Goal: Information Seeking & Learning: Learn about a topic

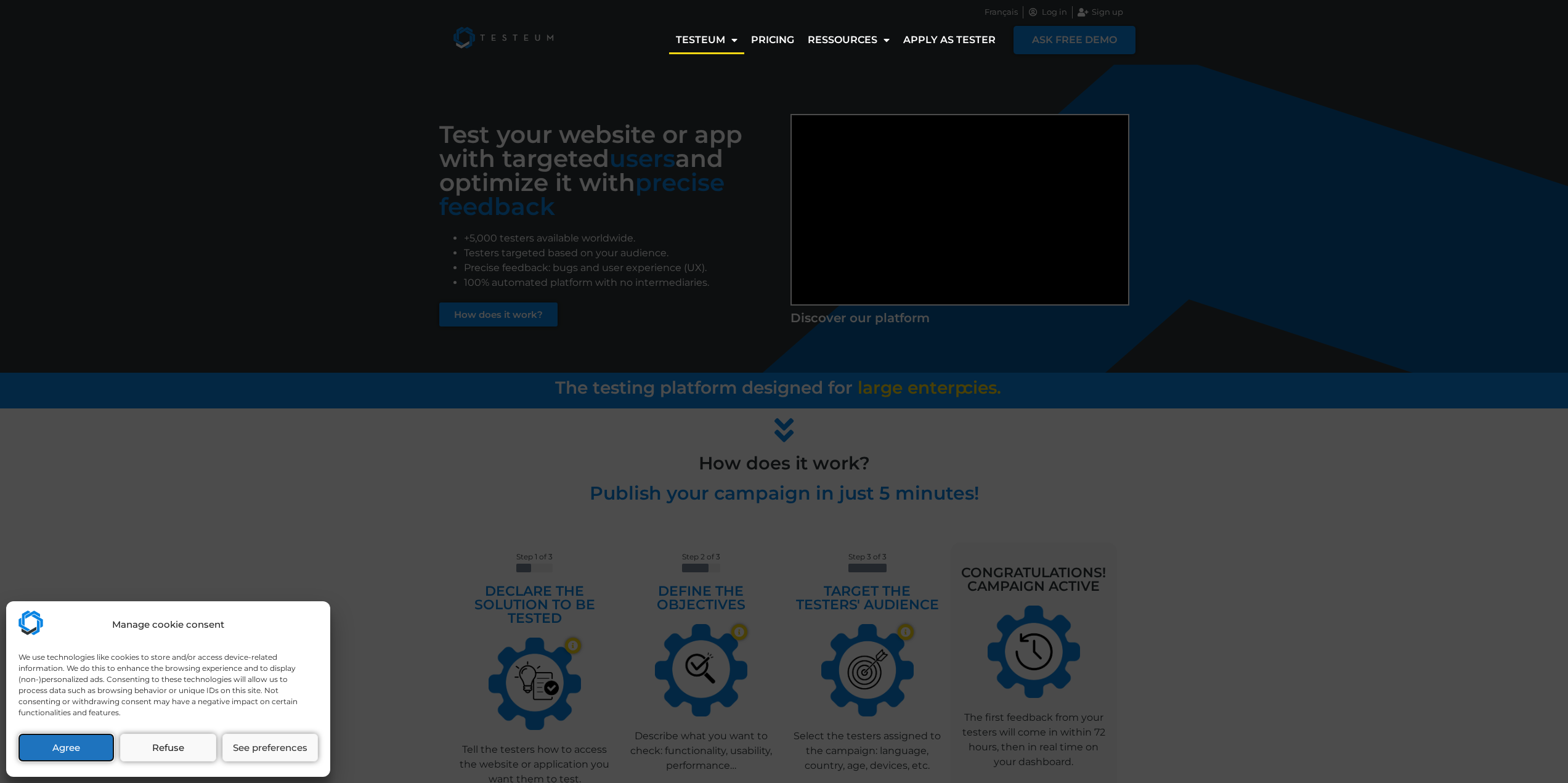
click at [74, 744] on button "Agree" at bounding box center [66, 747] width 95 height 28
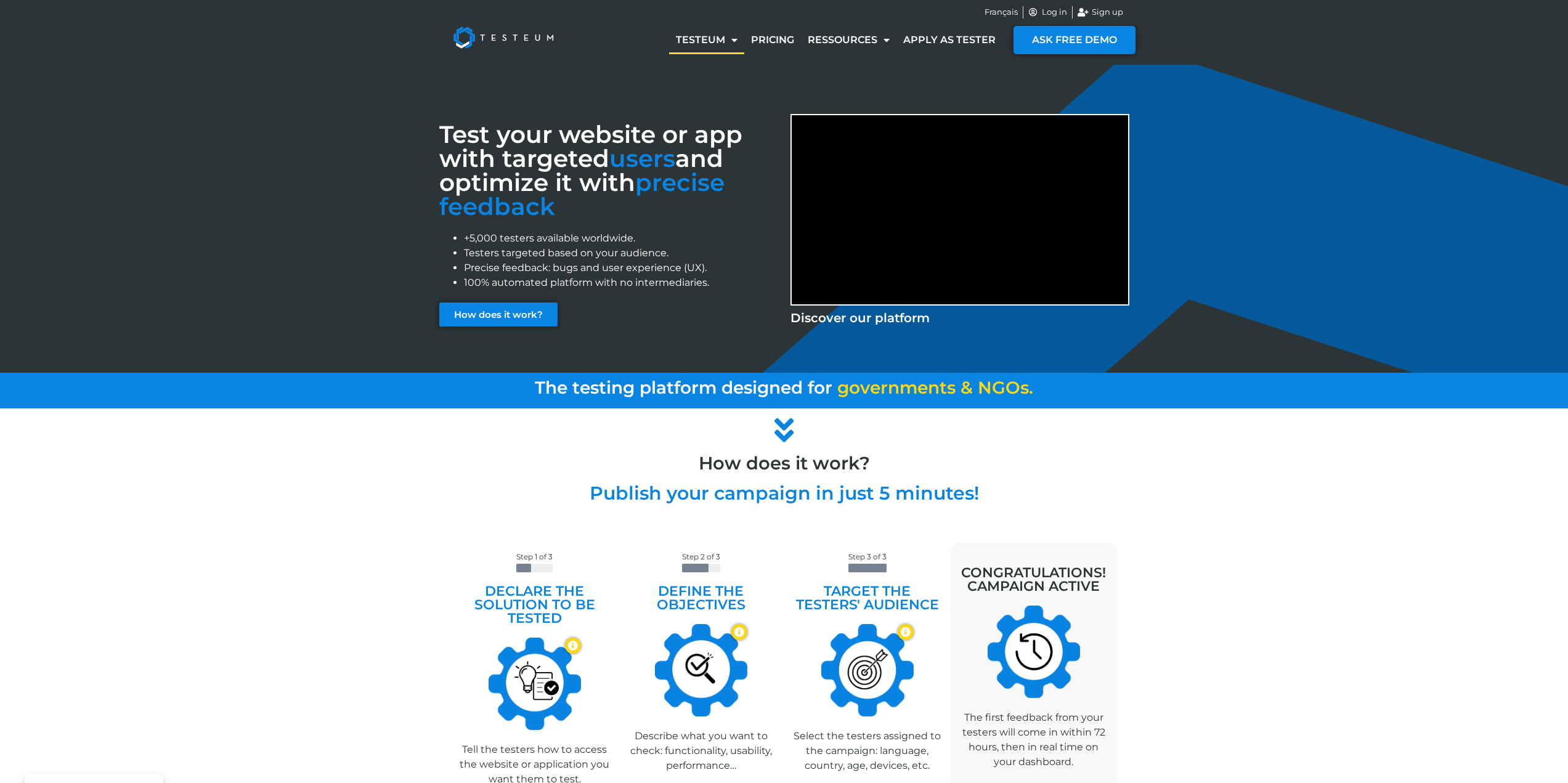
click at [160, 125] on div "Test your website or app with targeted users and optimize it with precise feedb…" at bounding box center [784, 219] width 1568 height 308
click at [551, 239] on li "+5,000 testers available worldwide." at bounding box center [621, 238] width 315 height 15
copy li "+5,000 testers available worldwide."
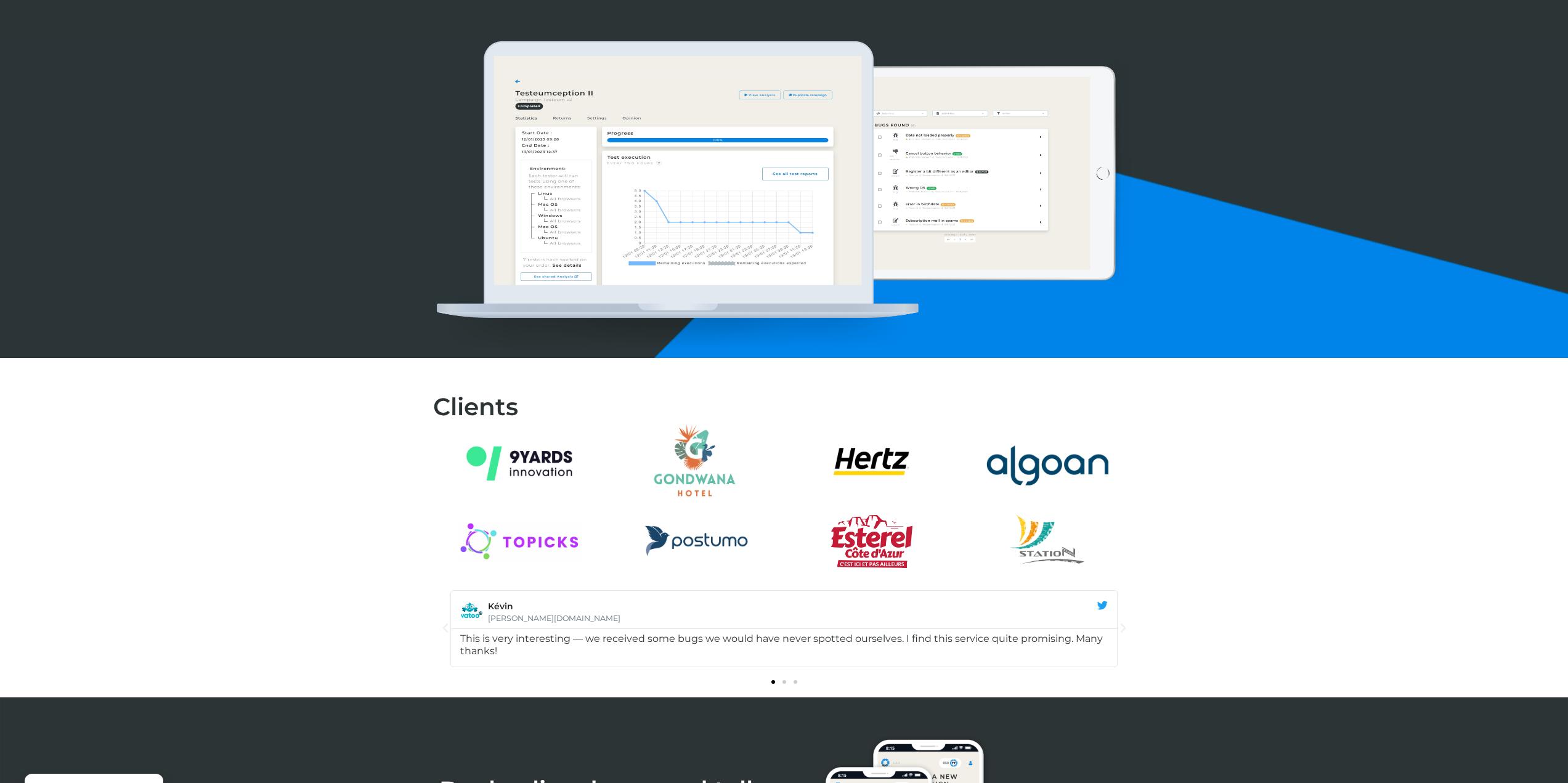
scroll to position [1170, 0]
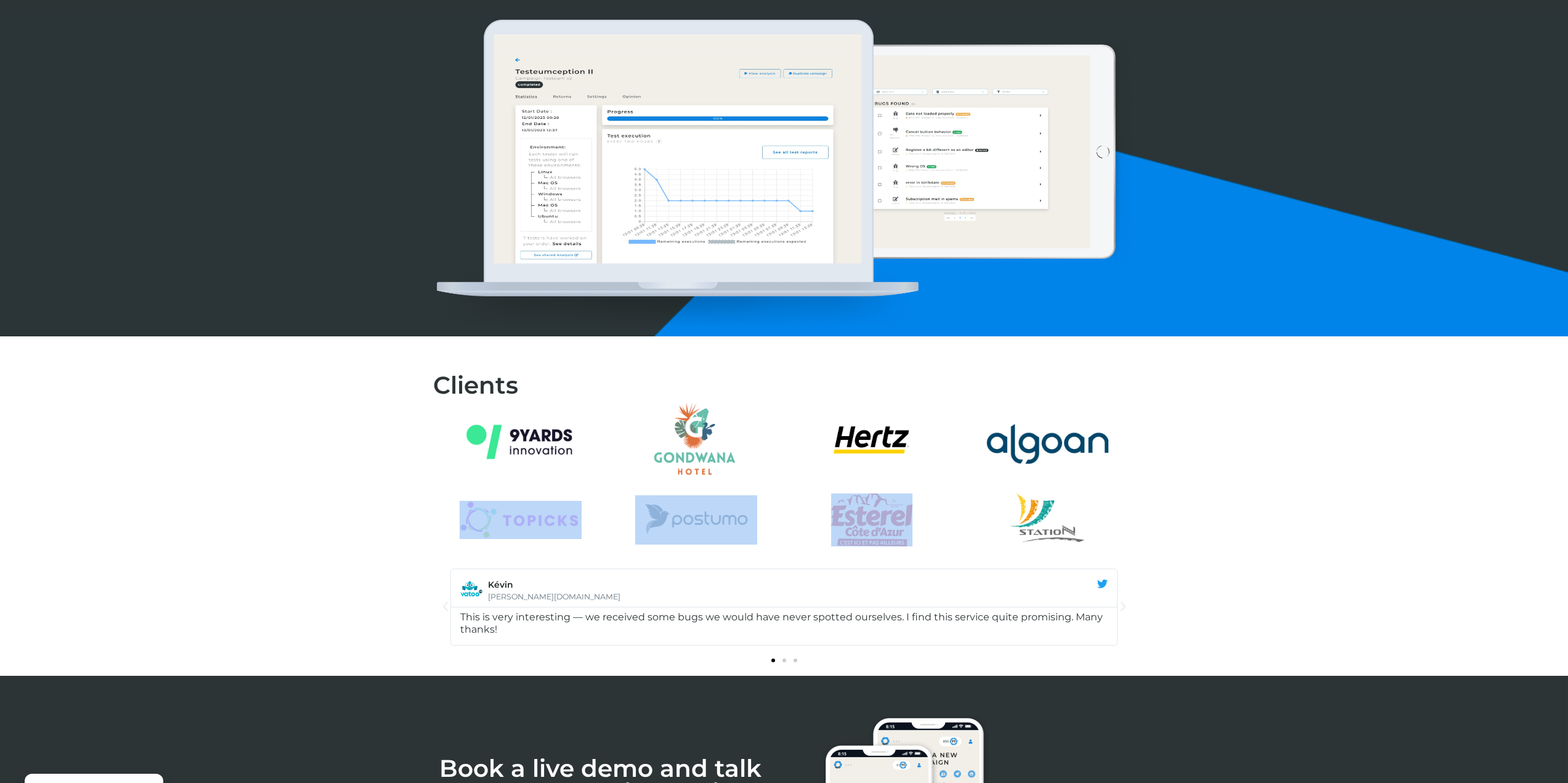
drag, startPoint x: 1010, startPoint y: 484, endPoint x: 357, endPoint y: 470, distance: 653.2
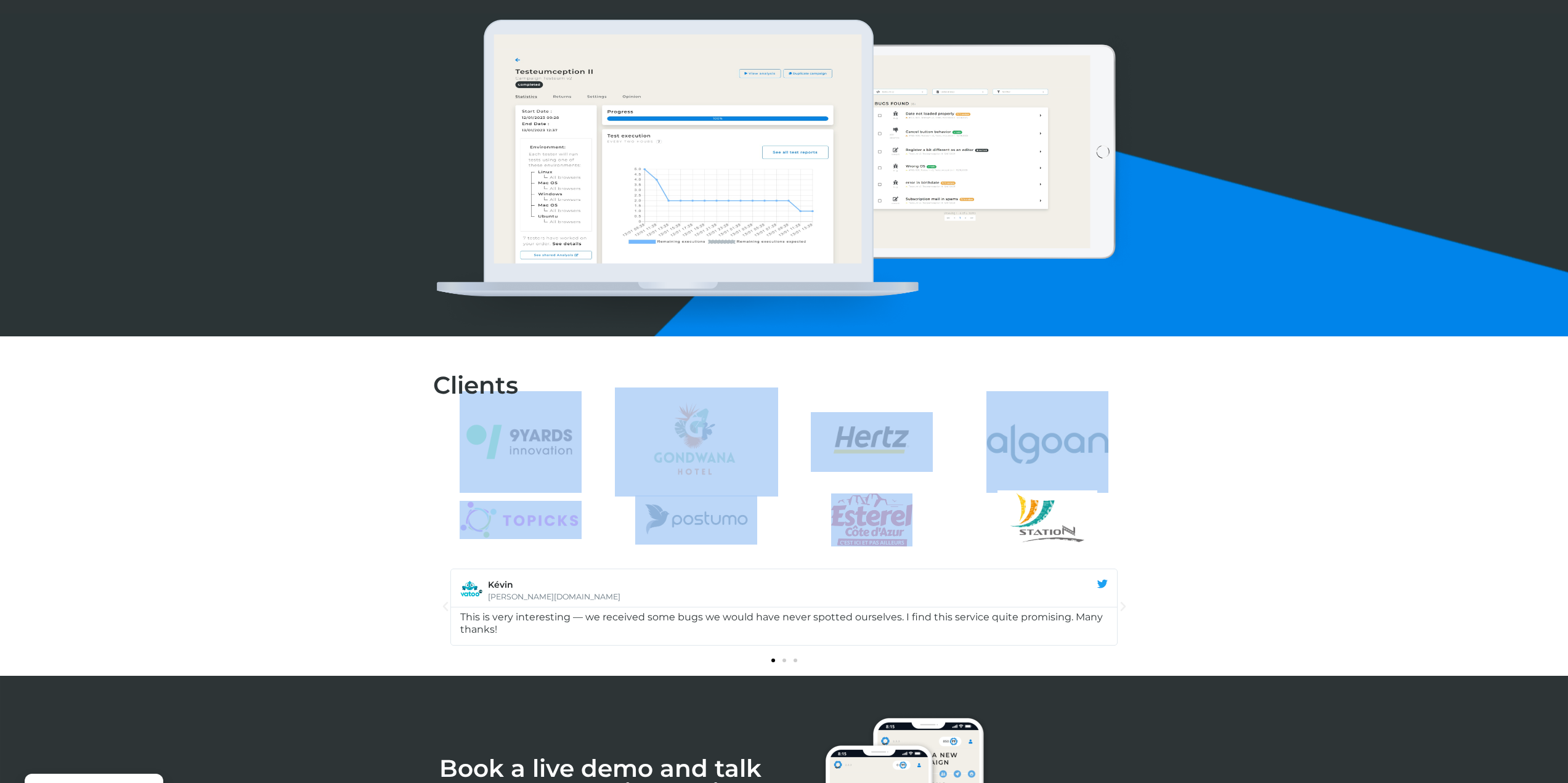
click at [349, 465] on div at bounding box center [784, 441] width 1568 height 133
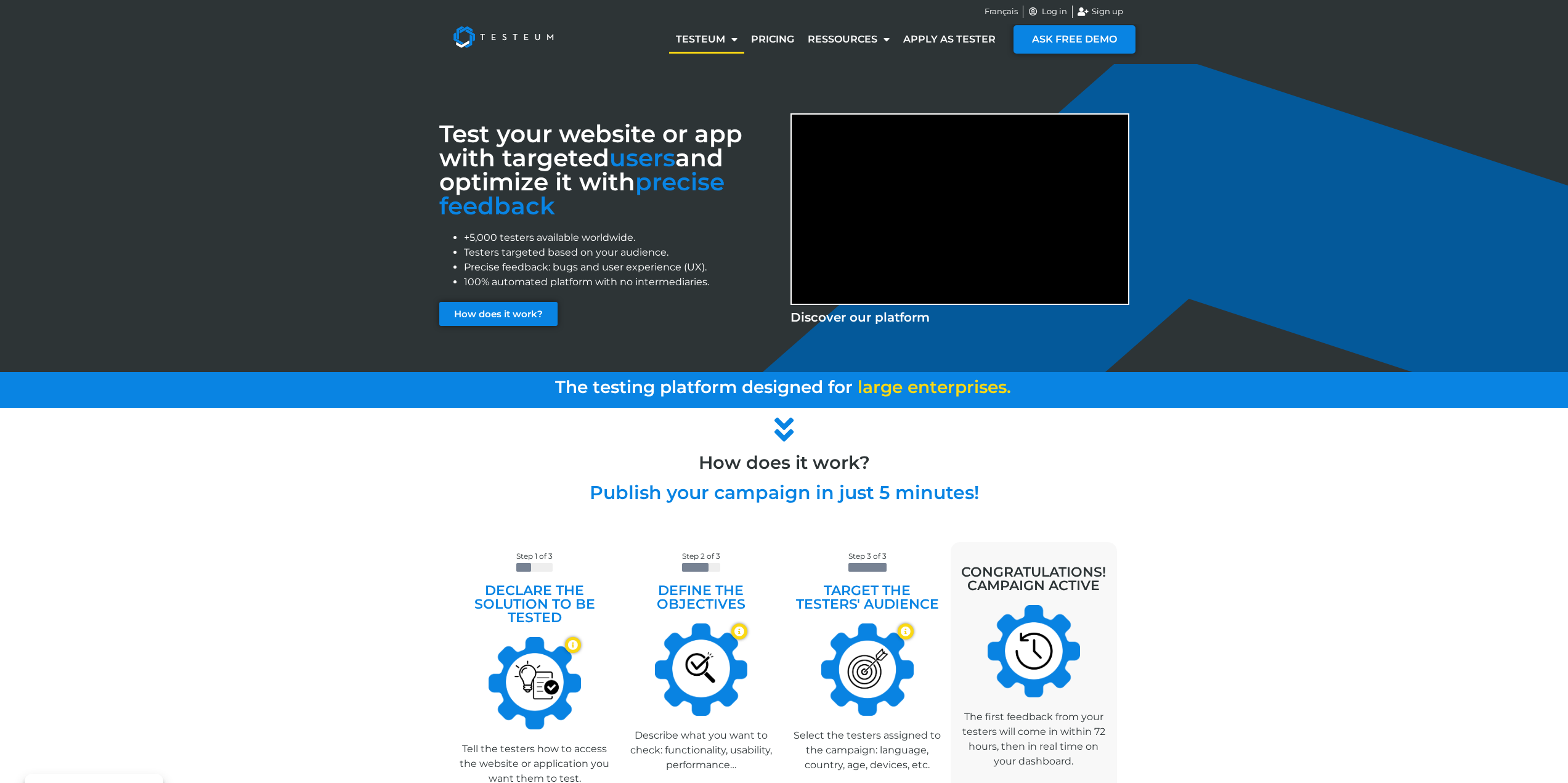
scroll to position [0, 0]
click at [490, 318] on span "How does it work?" at bounding box center [498, 314] width 89 height 9
click at [786, 39] on link "Pricing" at bounding box center [772, 39] width 57 height 29
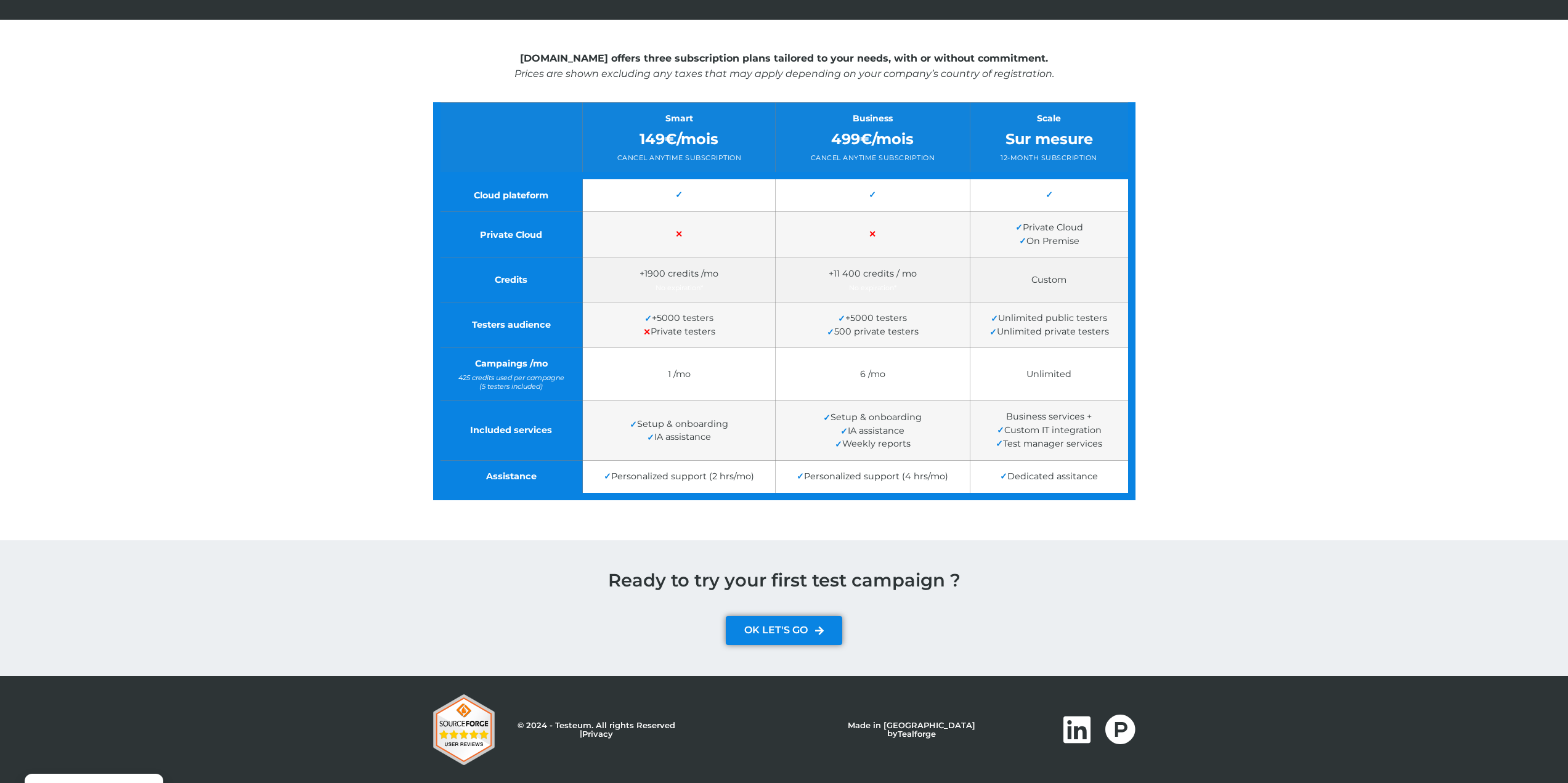
scroll to position [215, 0]
click at [697, 282] on td "+1900 credits /mo No expiration*" at bounding box center [679, 279] width 193 height 43
click at [710, 271] on span "+1900 credits /mo" at bounding box center [679, 273] width 79 height 11
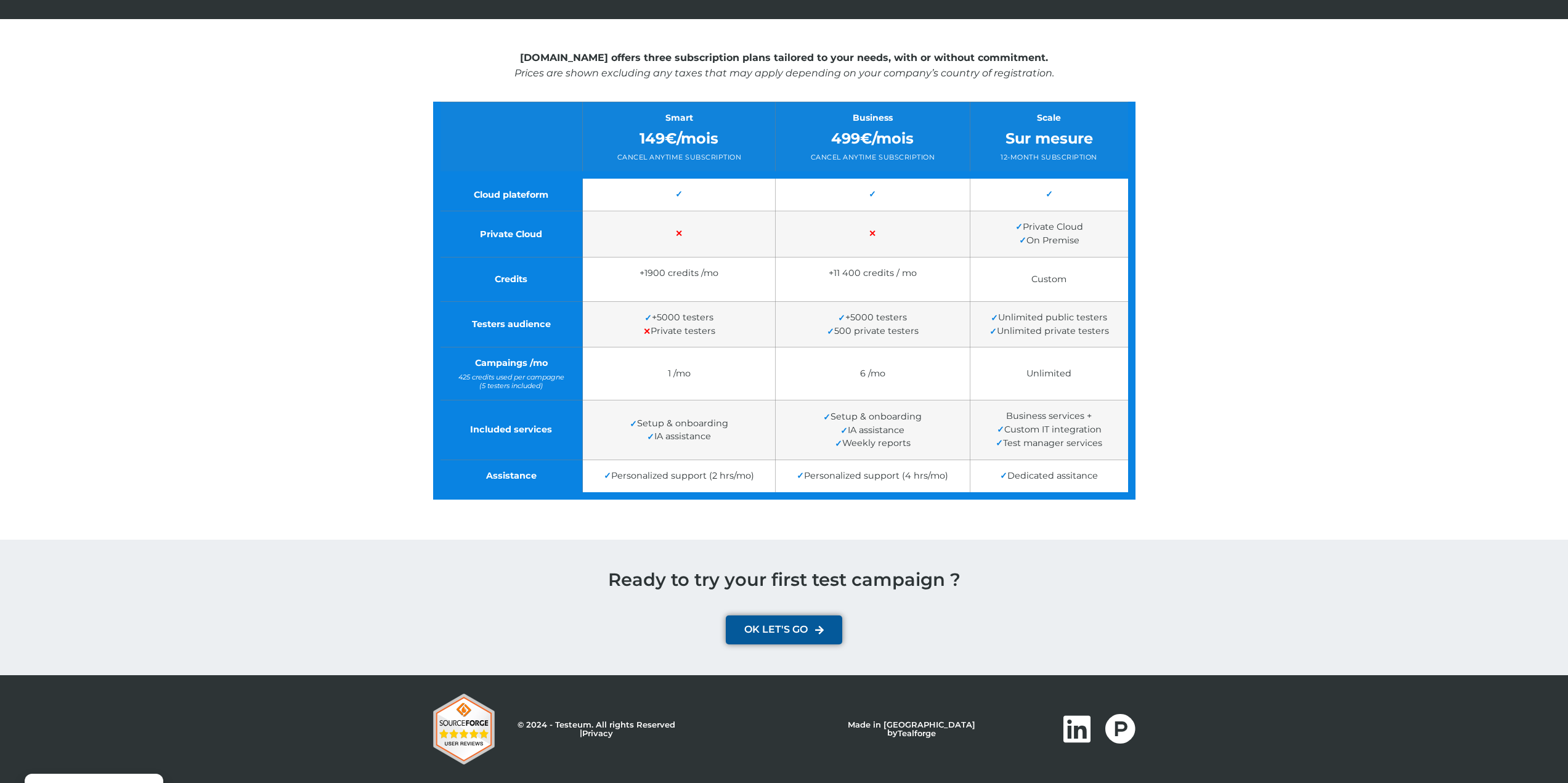
click at [820, 630] on icon at bounding box center [819, 630] width 9 height 11
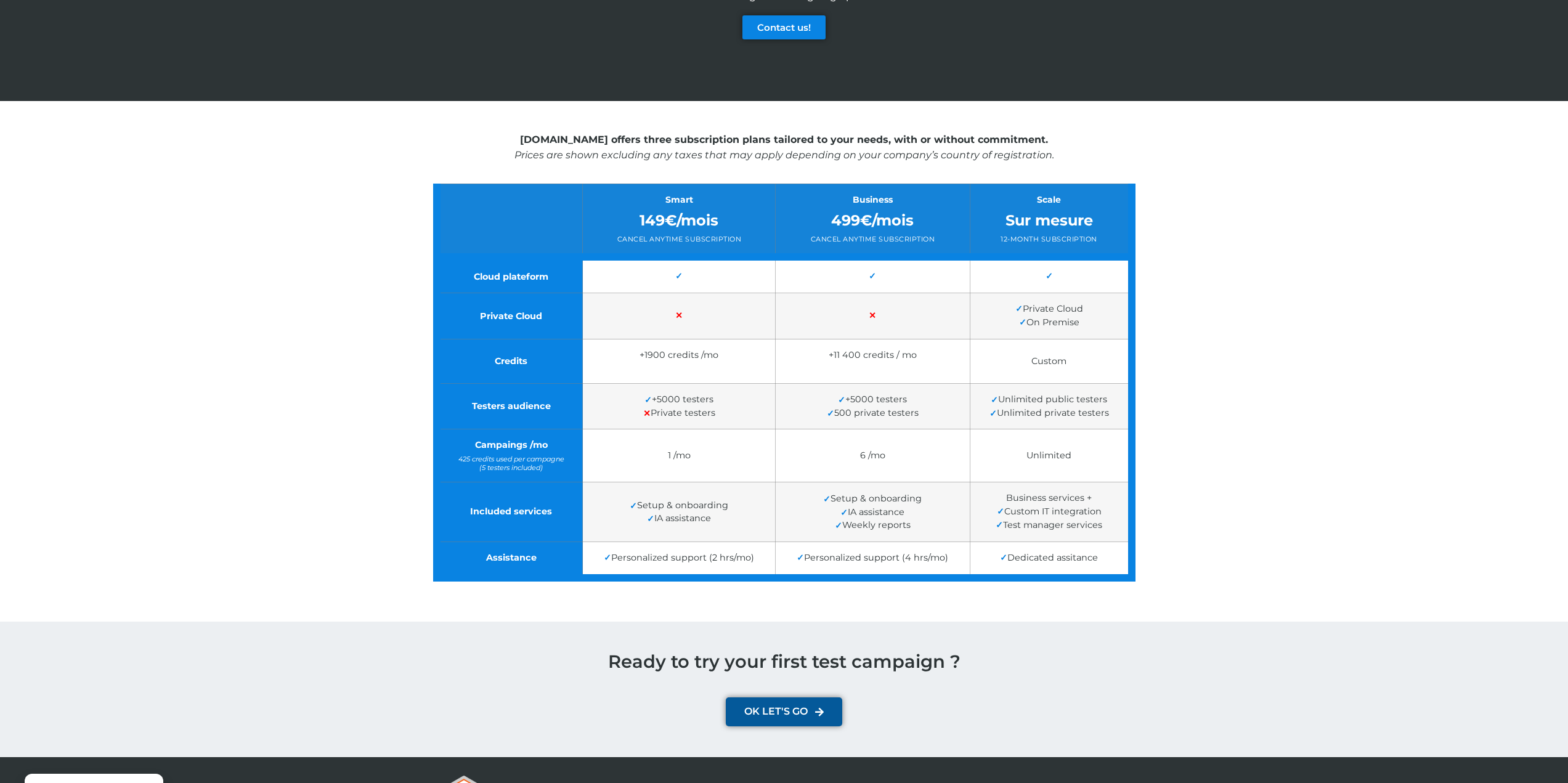
scroll to position [0, 0]
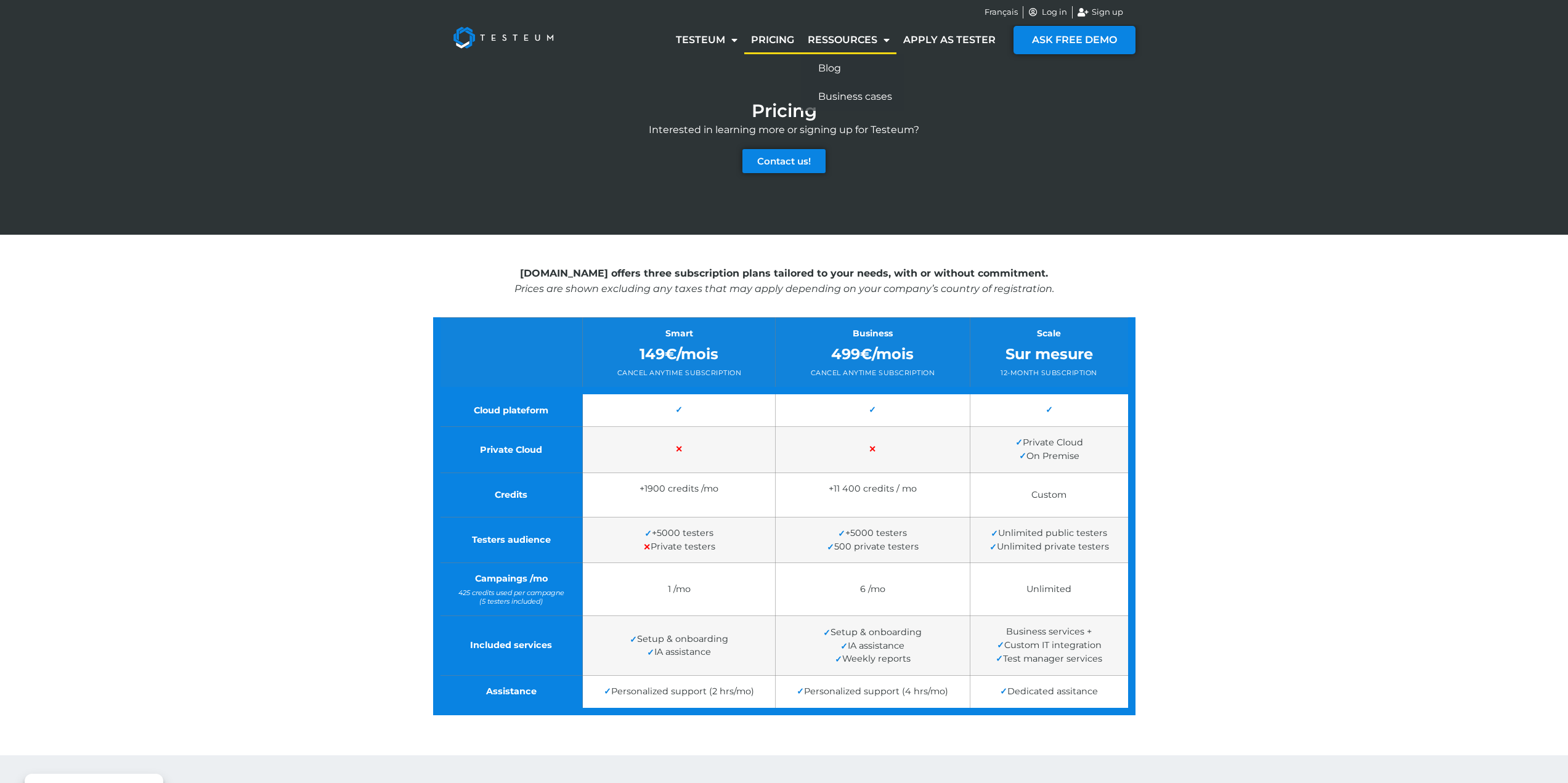
click at [830, 38] on link "Ressources" at bounding box center [848, 39] width 95 height 29
click at [827, 67] on link "Blog" at bounding box center [853, 68] width 104 height 29
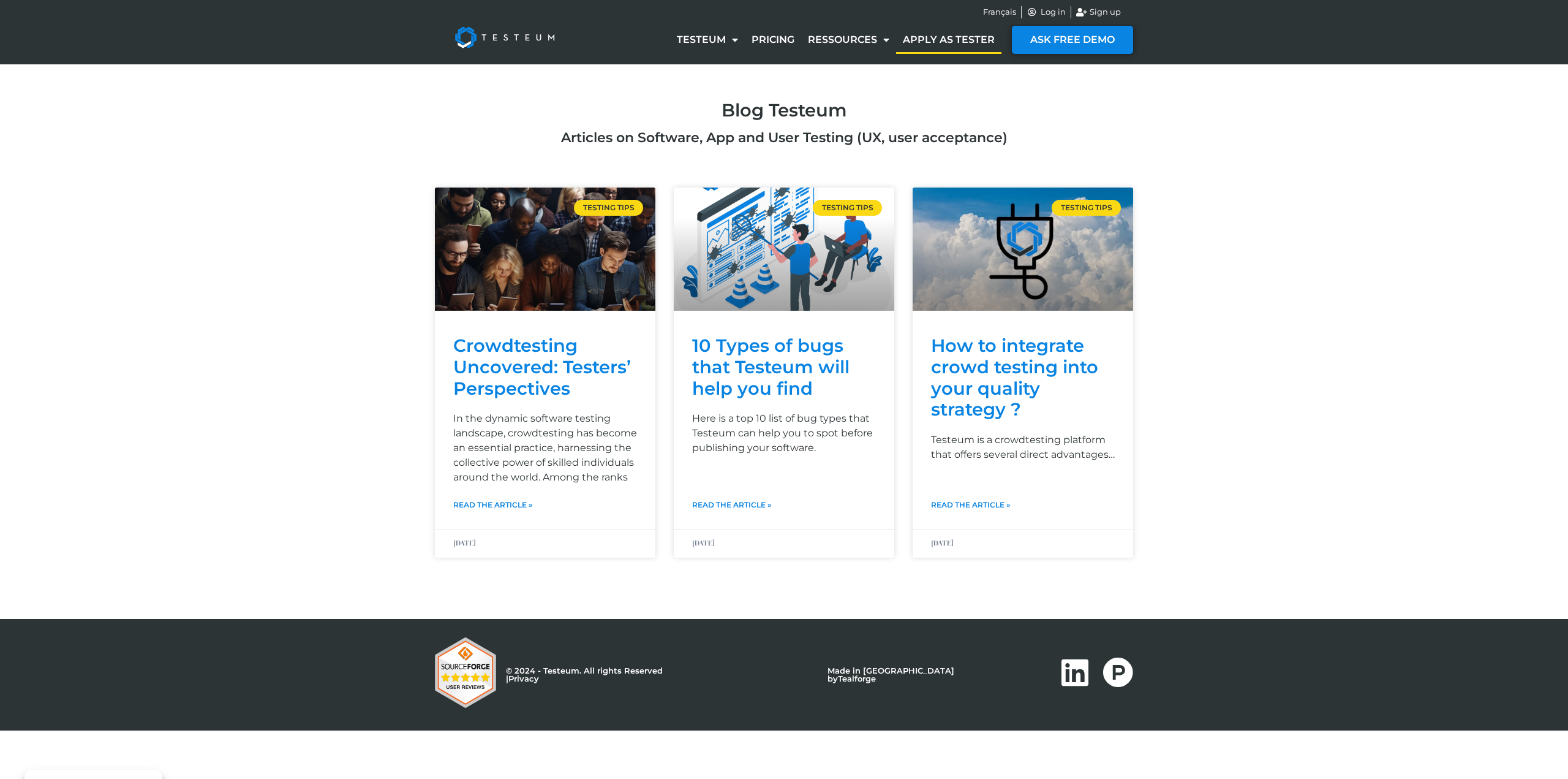
click at [947, 39] on link "Apply as tester" at bounding box center [949, 39] width 106 height 29
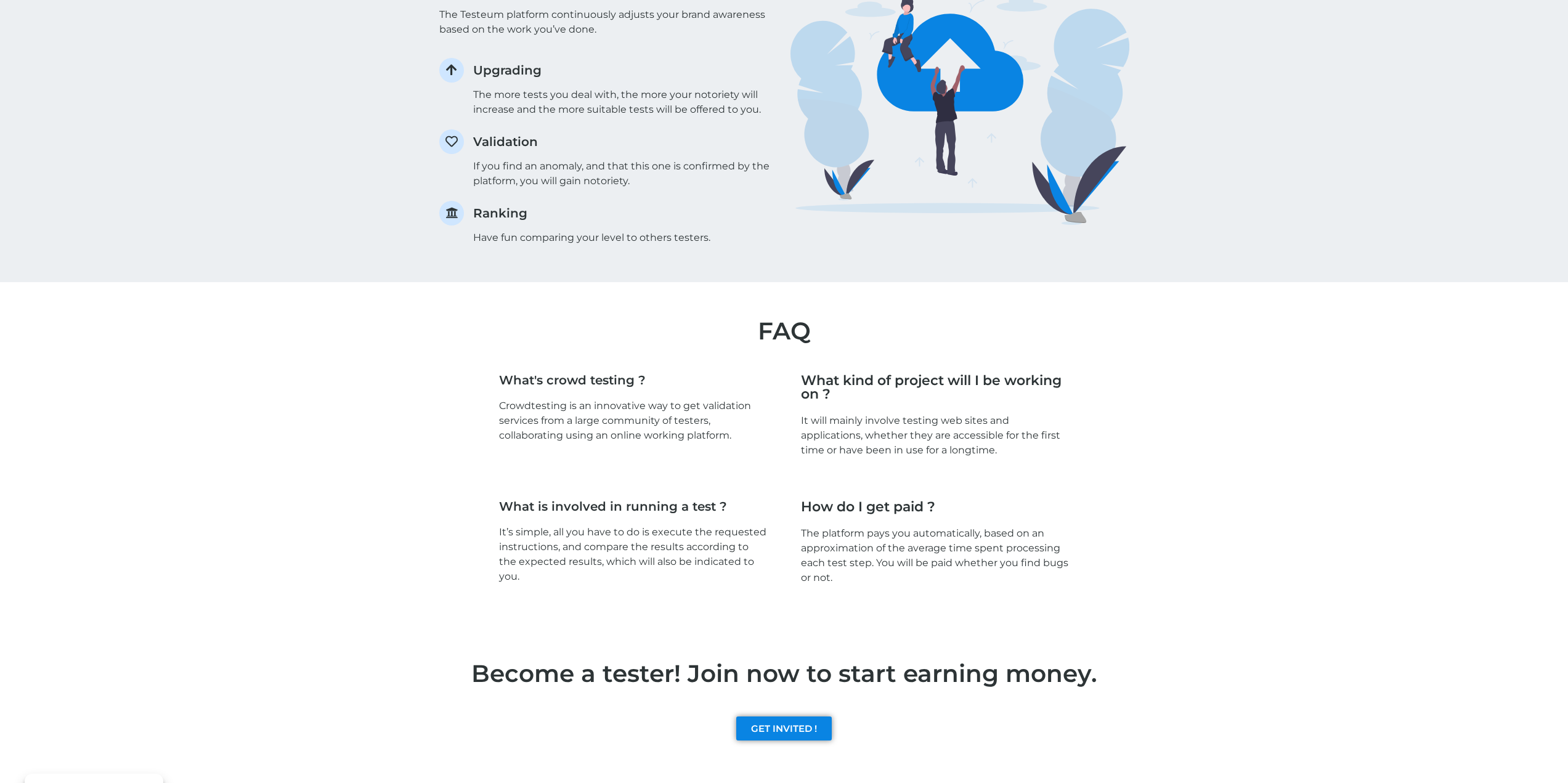
scroll to position [1551, 0]
